Goal: Information Seeking & Learning: Learn about a topic

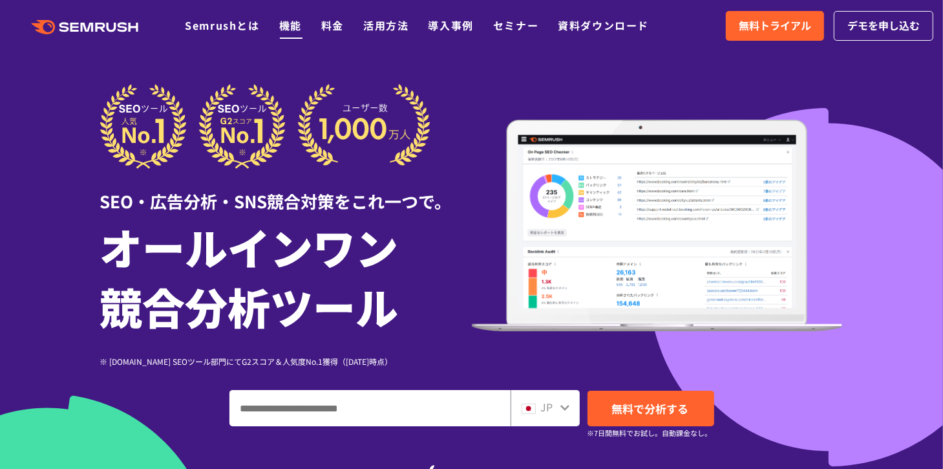
click at [295, 23] on link "機能" at bounding box center [290, 25] width 23 height 16
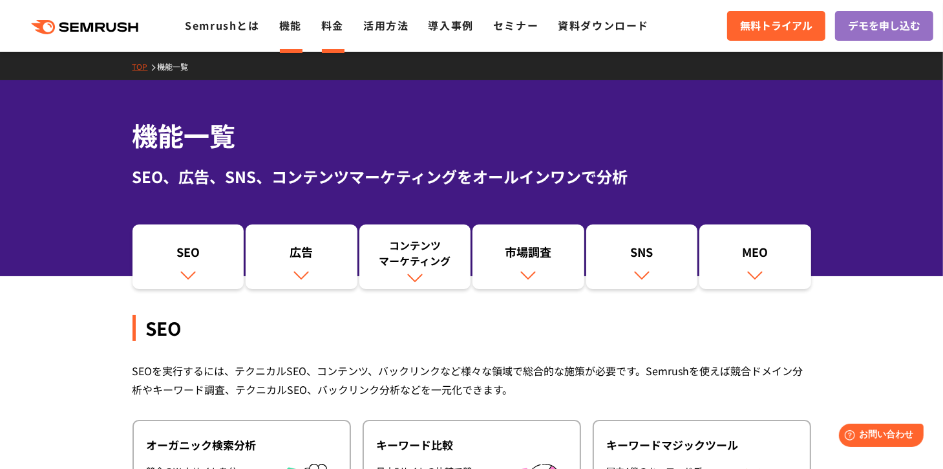
click at [336, 27] on link "料金" at bounding box center [332, 25] width 23 height 16
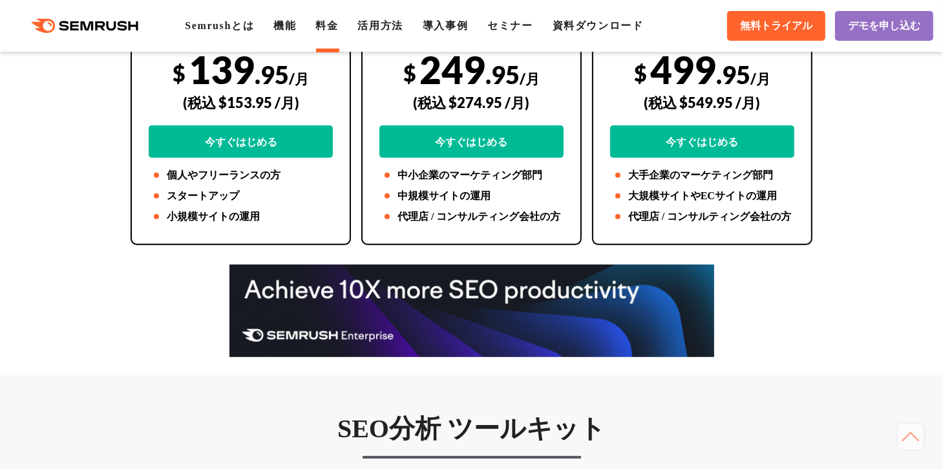
click at [166, 334] on div at bounding box center [471, 310] width 707 height 92
